Goal: Task Accomplishment & Management: Use online tool/utility

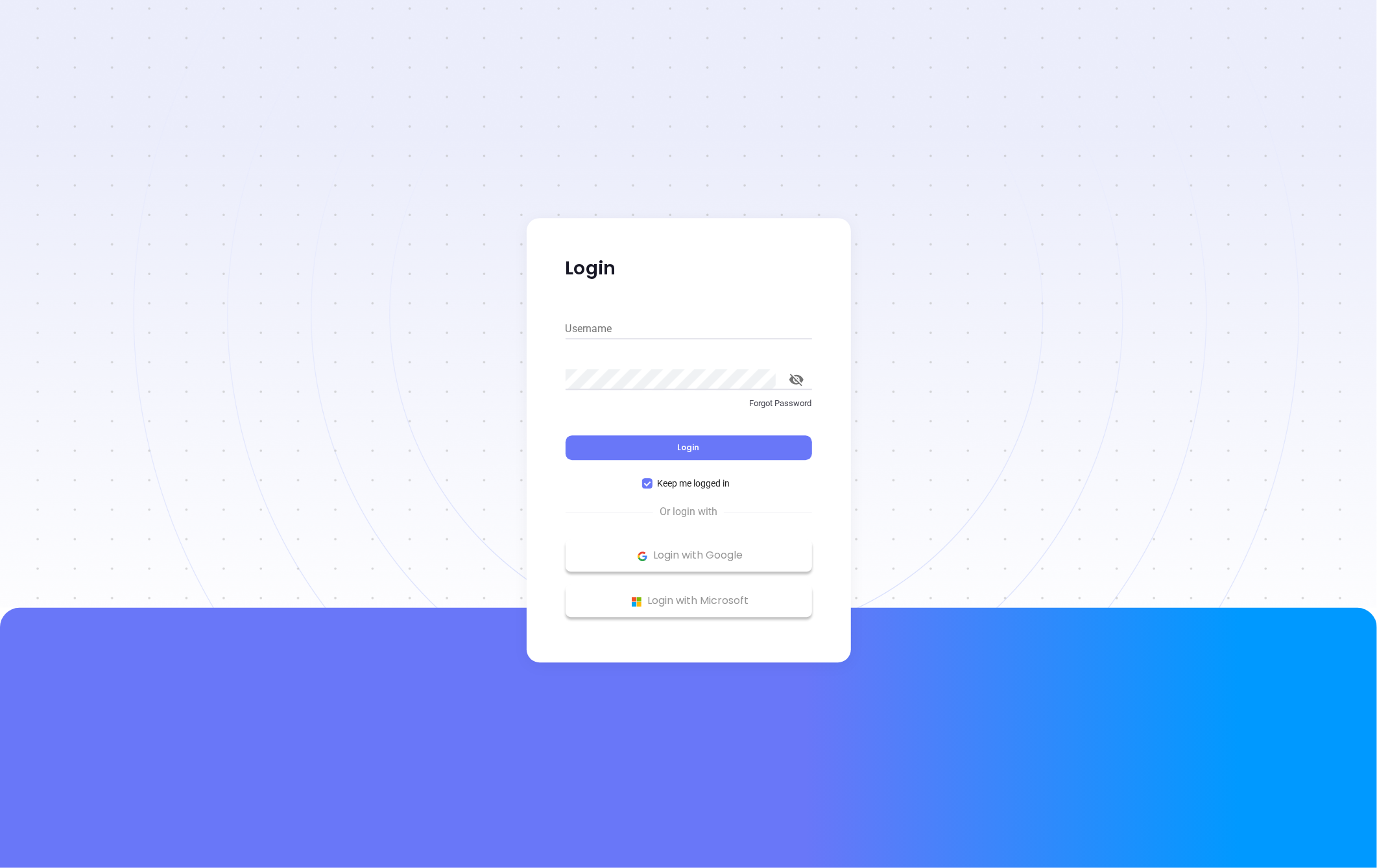
type input "[PERSON_NAME][EMAIL_ADDRESS][DOMAIN_NAME]"
click at [674, 463] on div "Username [PERSON_NAME][EMAIL_ADDRESS][DOMAIN_NAME] Password Forgot Password Log…" at bounding box center [688, 398] width 262 height 185
click at [667, 456] on button "Login" at bounding box center [688, 448] width 246 height 24
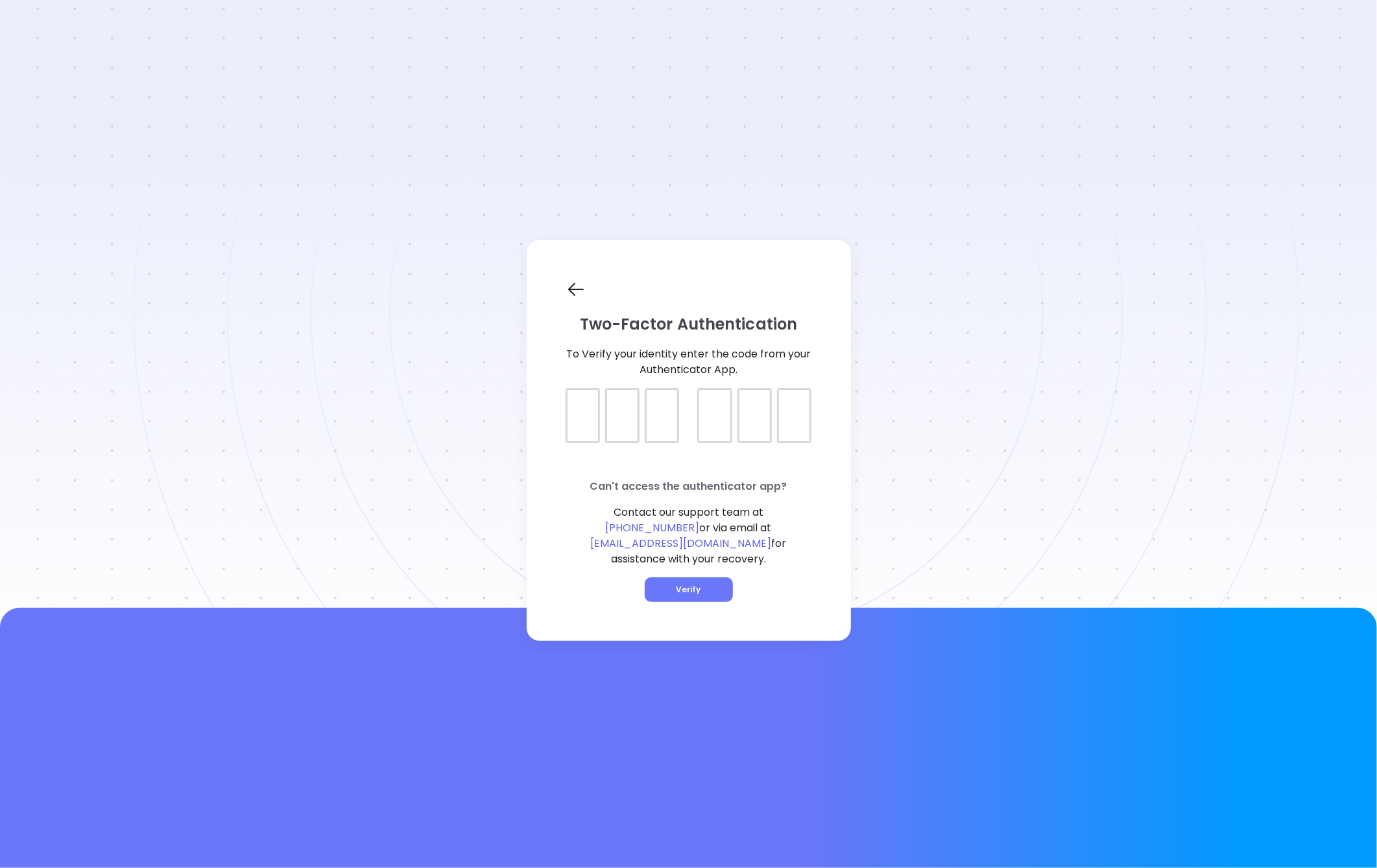
click at [593, 436] on div at bounding box center [583, 415] width 35 height 55
click at [585, 431] on div at bounding box center [583, 415] width 35 height 55
type input "095037"
